Goal: Find specific page/section: Find specific page/section

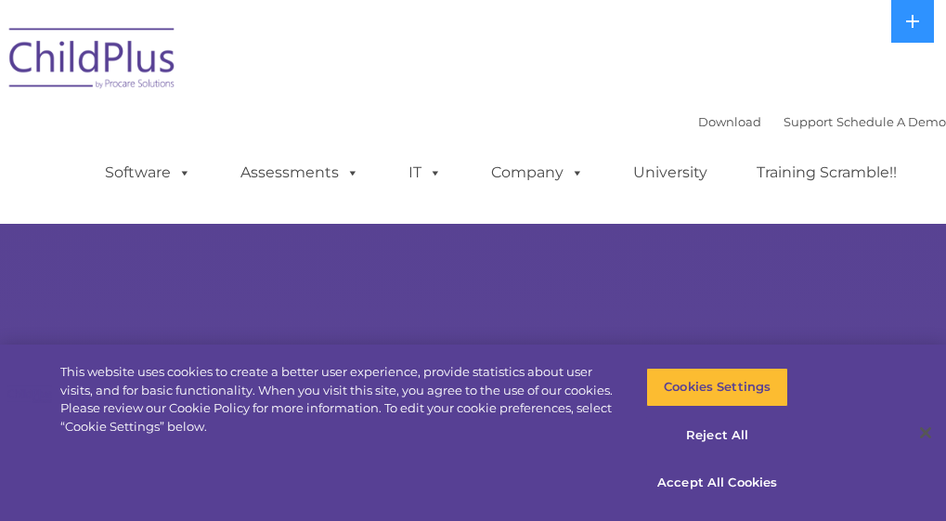
select select "MEDIUM"
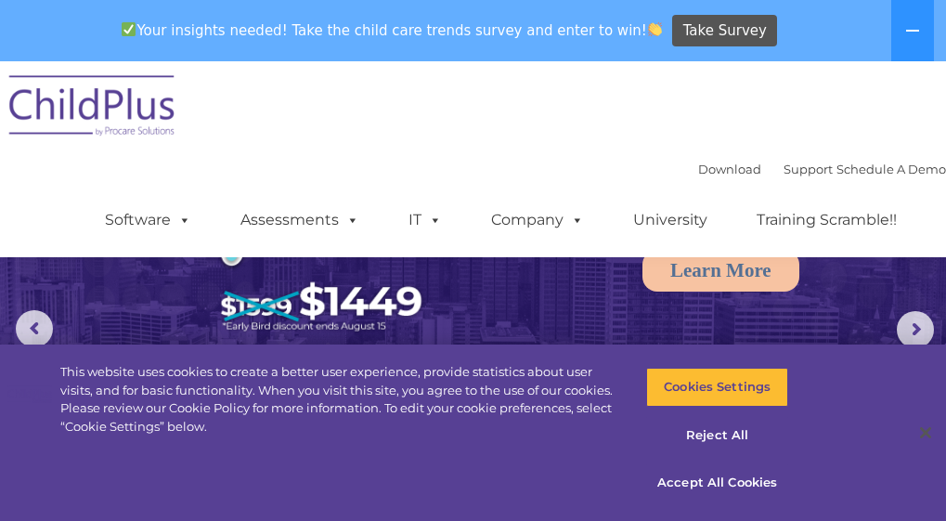
scroll to position [105, 0]
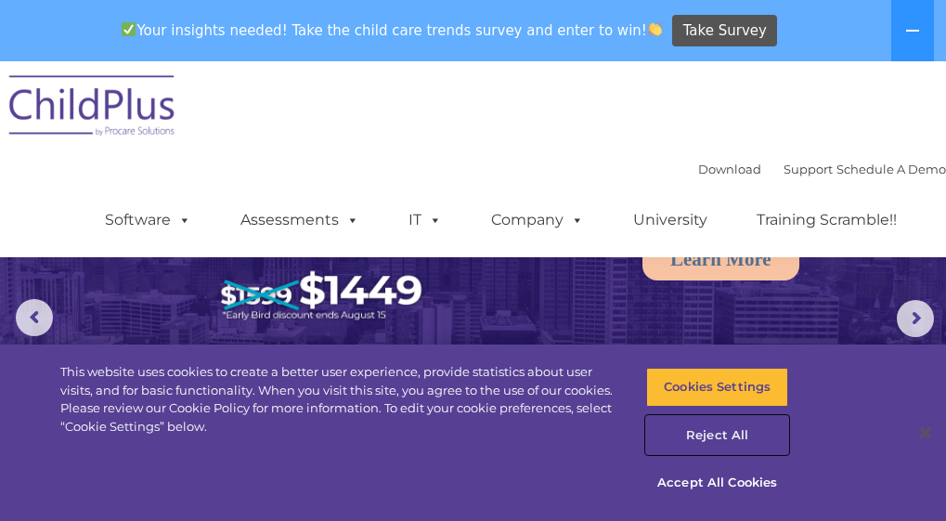
click at [699, 428] on button "Reject All" at bounding box center [717, 435] width 142 height 39
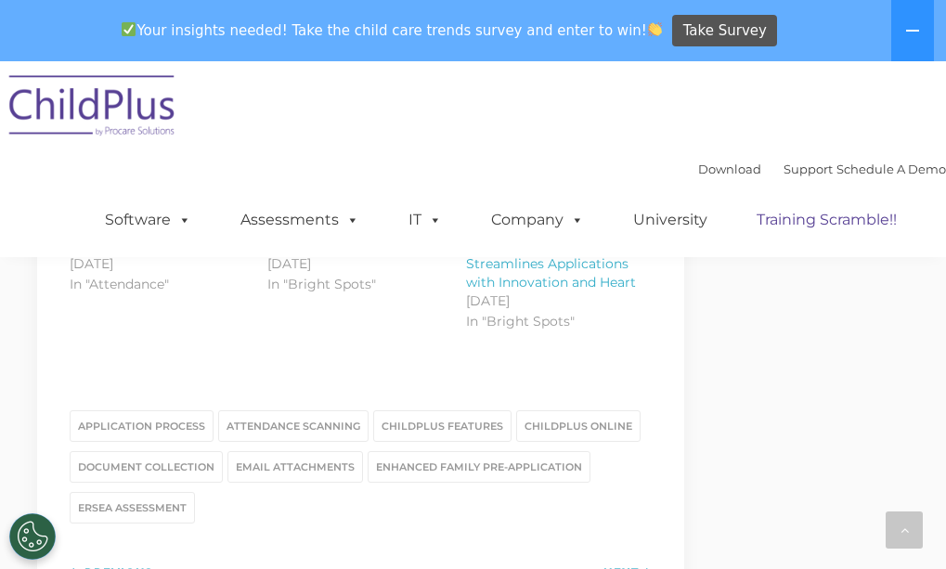
scroll to position [2475, 0]
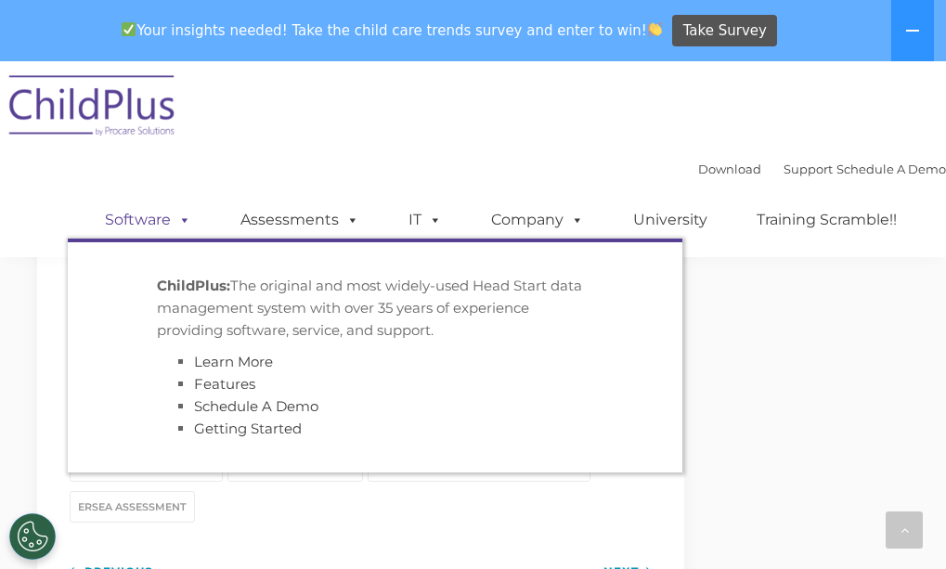
click at [86, 222] on link "Software" at bounding box center [147, 219] width 123 height 37
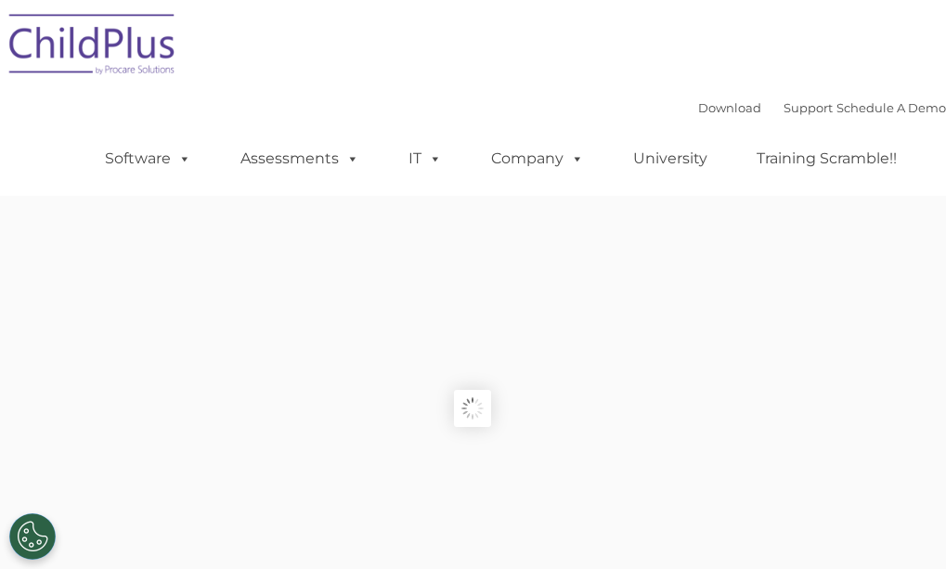
type input ""
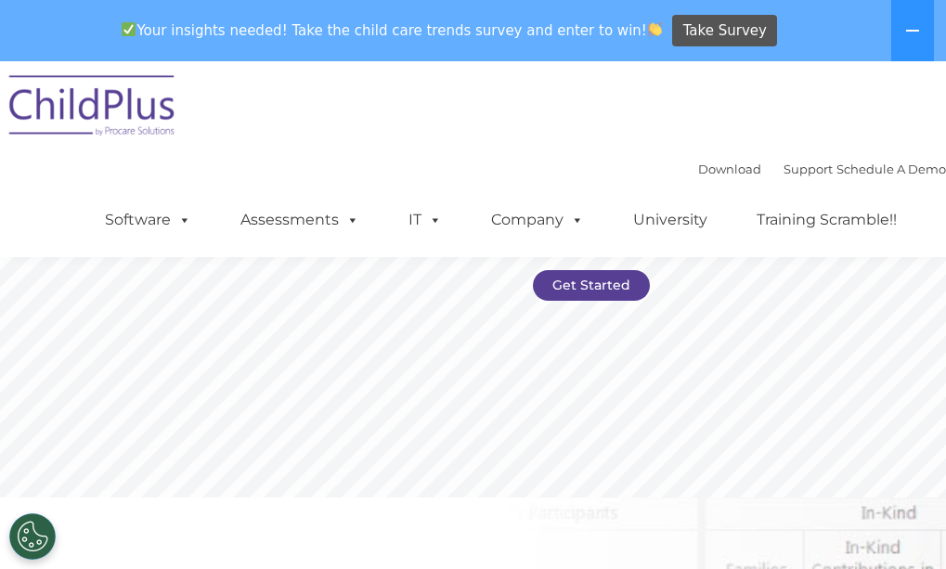
scroll to position [316, 0]
